Goal: Information Seeking & Learning: Learn about a topic

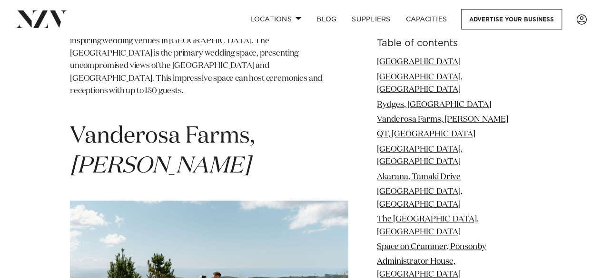
scroll to position [2155, 0]
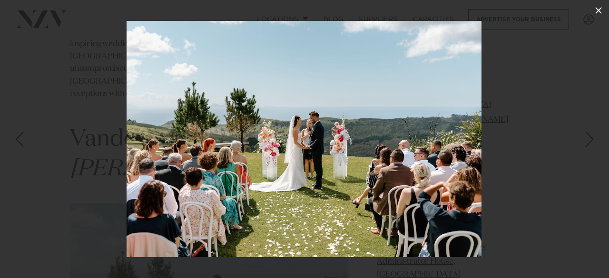
click at [598, 9] on icon at bounding box center [598, 10] width 7 height 7
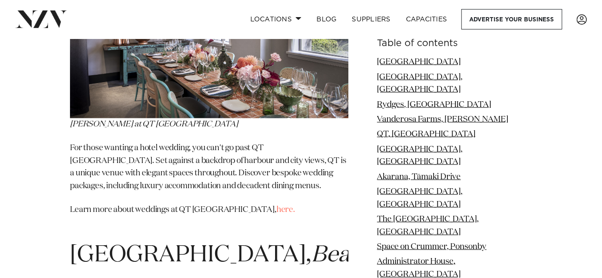
scroll to position [2816, 0]
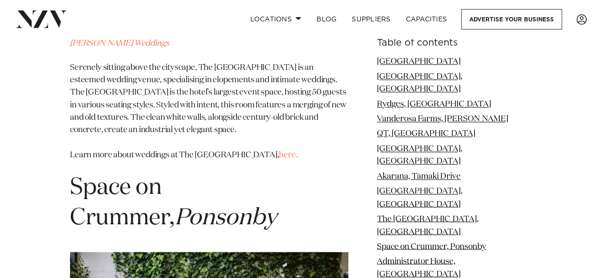
click at [180, 173] on h1 "Space on Crummer, Ponsonby" at bounding box center [209, 203] width 278 height 60
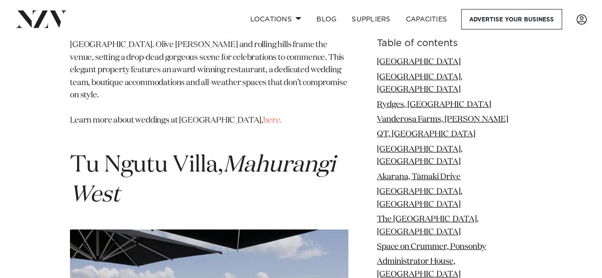
scroll to position [10394, 0]
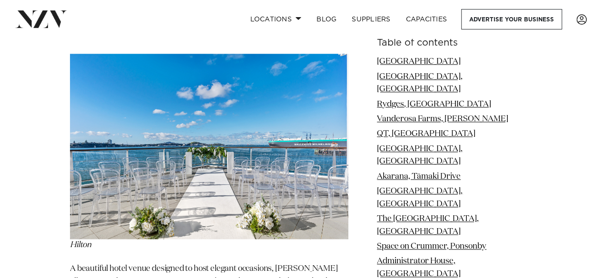
scroll to position [11344, 0]
drag, startPoint x: 151, startPoint y: 89, endPoint x: 76, endPoint y: 62, distance: 79.5
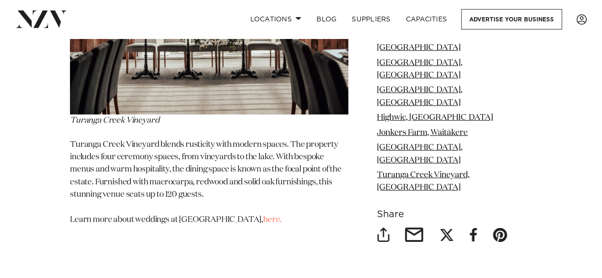
scroll to position [15867, 0]
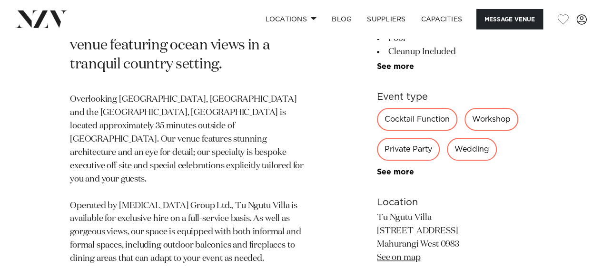
scroll to position [440, 0]
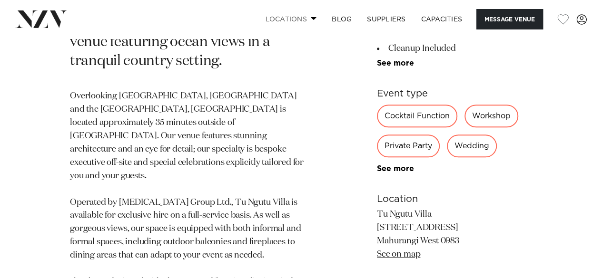
click at [310, 17] on link "Locations" at bounding box center [290, 19] width 67 height 20
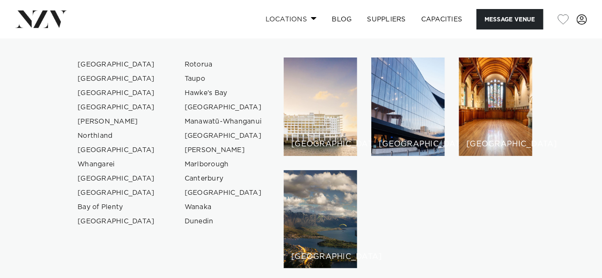
click at [317, 18] on link "Locations" at bounding box center [290, 19] width 67 height 20
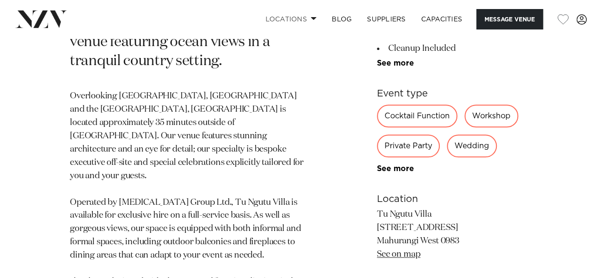
scroll to position [540, 0]
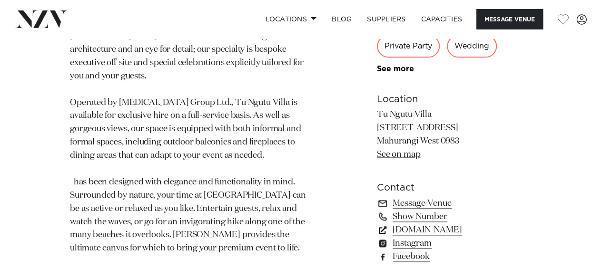
click at [447, 229] on link "www.tungutuvilla.com" at bounding box center [454, 230] width 155 height 13
